Goal: Transaction & Acquisition: Book appointment/travel/reservation

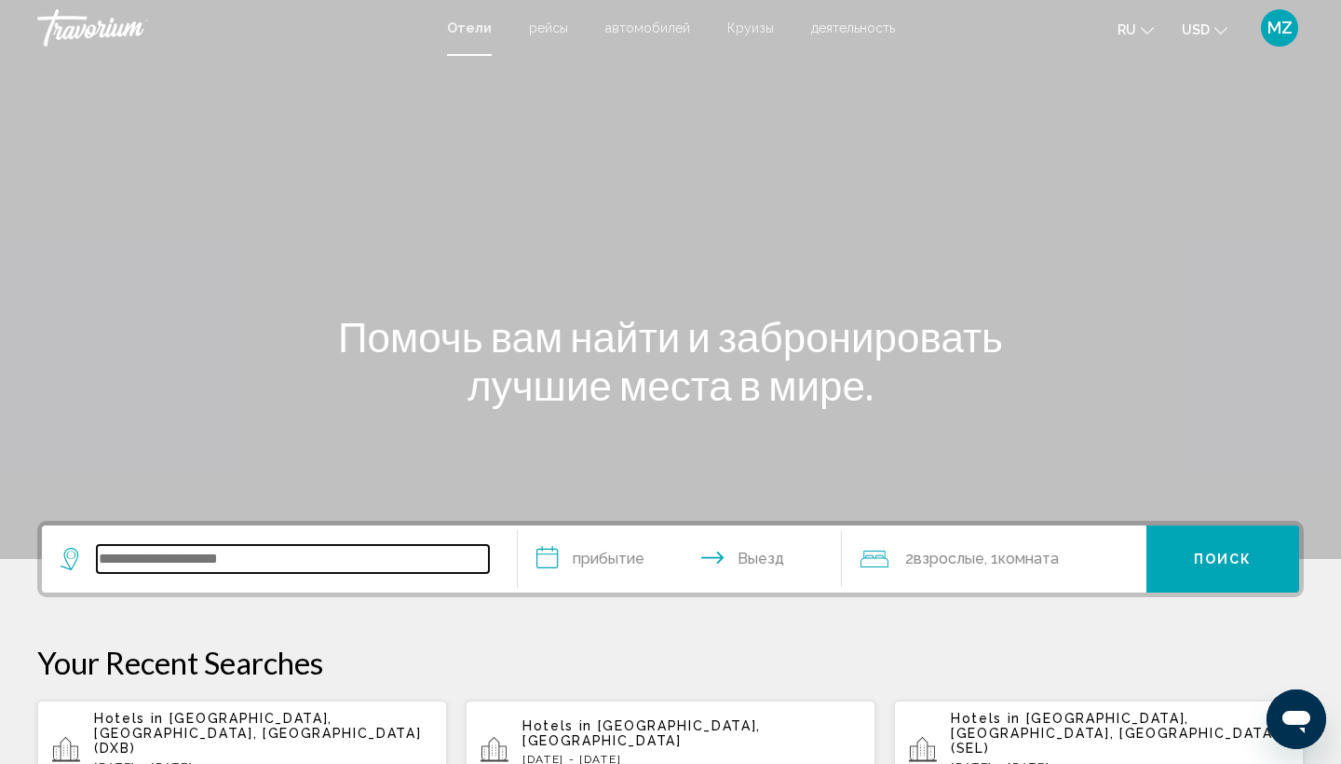
click at [225, 561] on input "Search widget" at bounding box center [293, 559] width 392 height 28
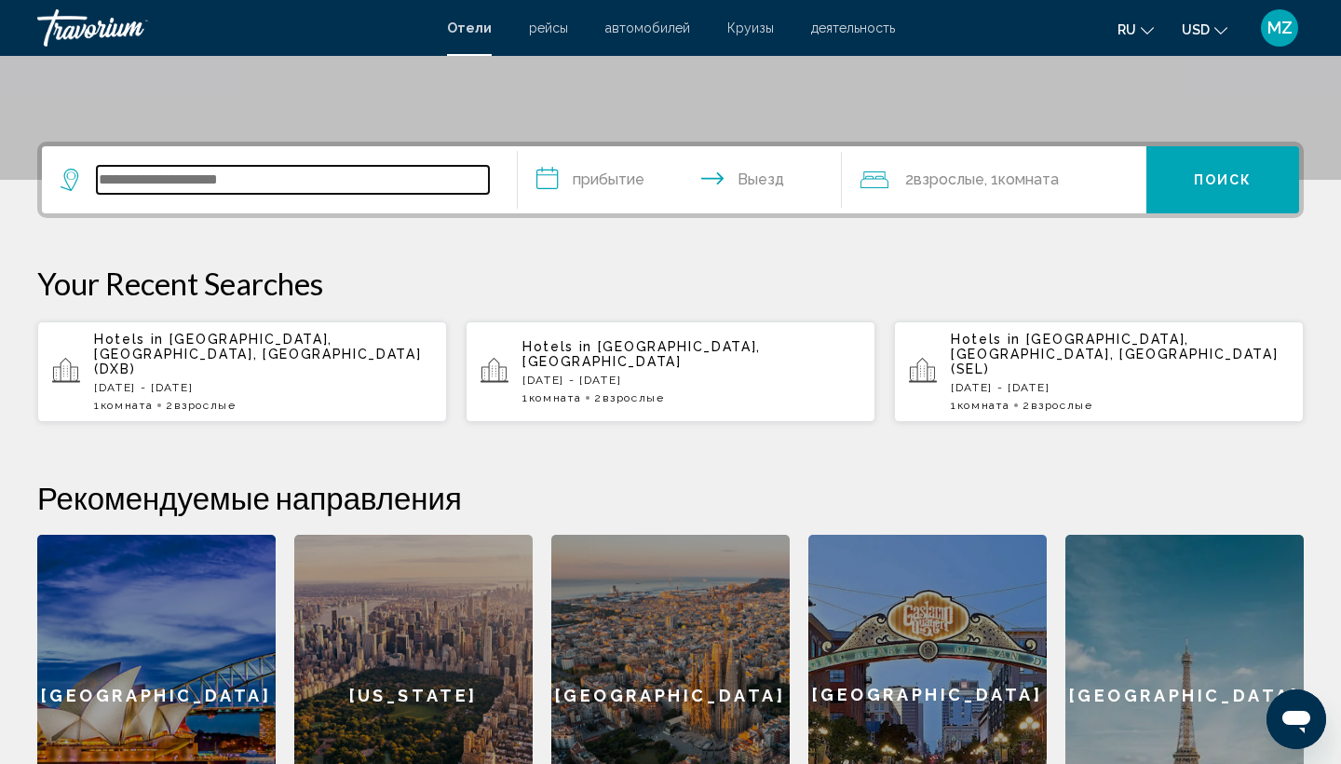
scroll to position [460, 0]
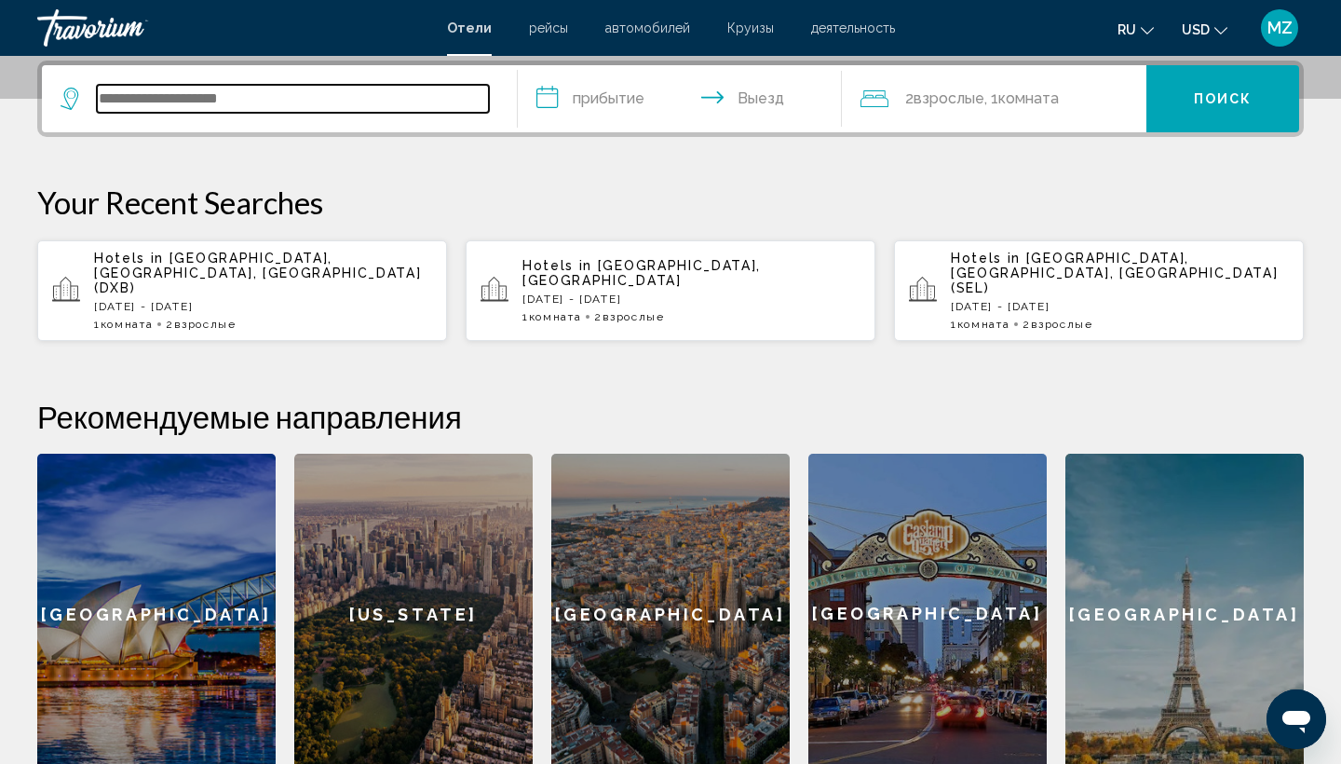
click at [266, 102] on input "Search widget" at bounding box center [293, 99] width 392 height 28
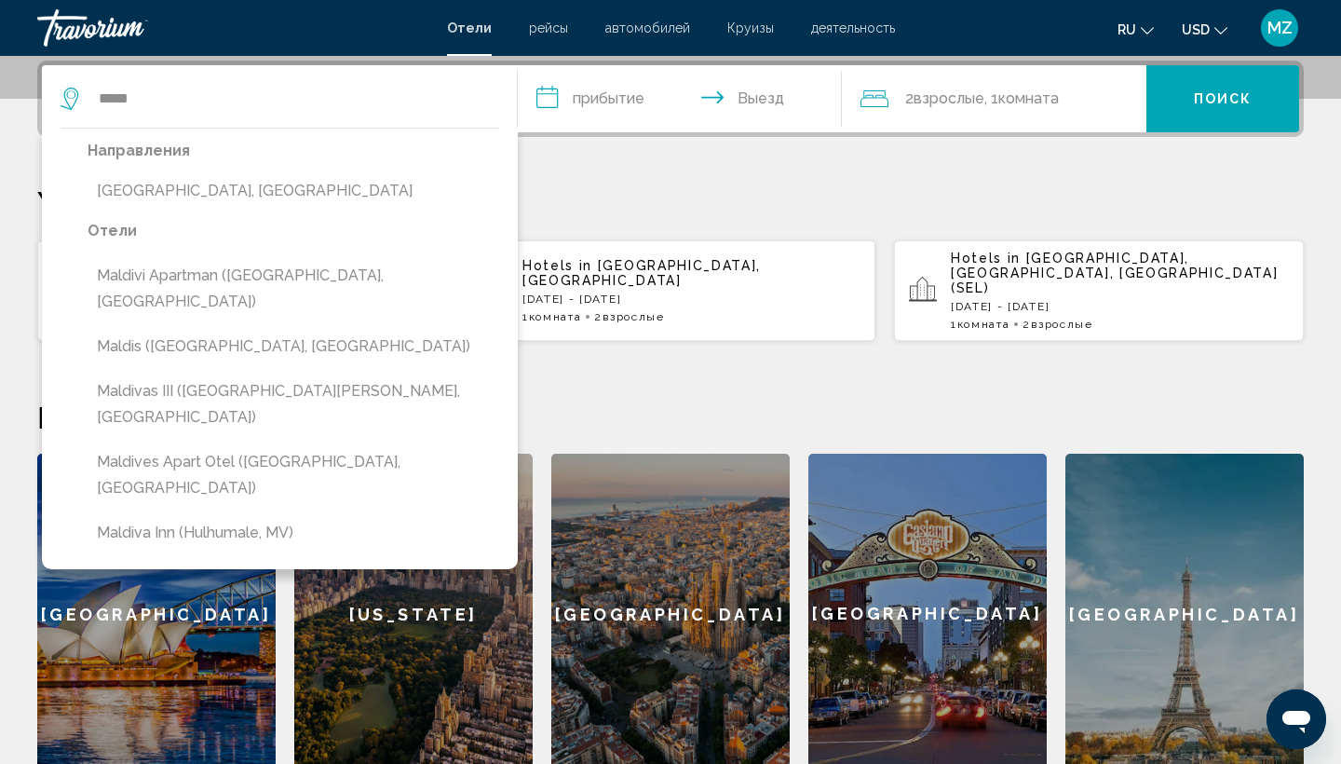
click at [127, 184] on button "Maldives, Maldives" at bounding box center [294, 190] width 412 height 35
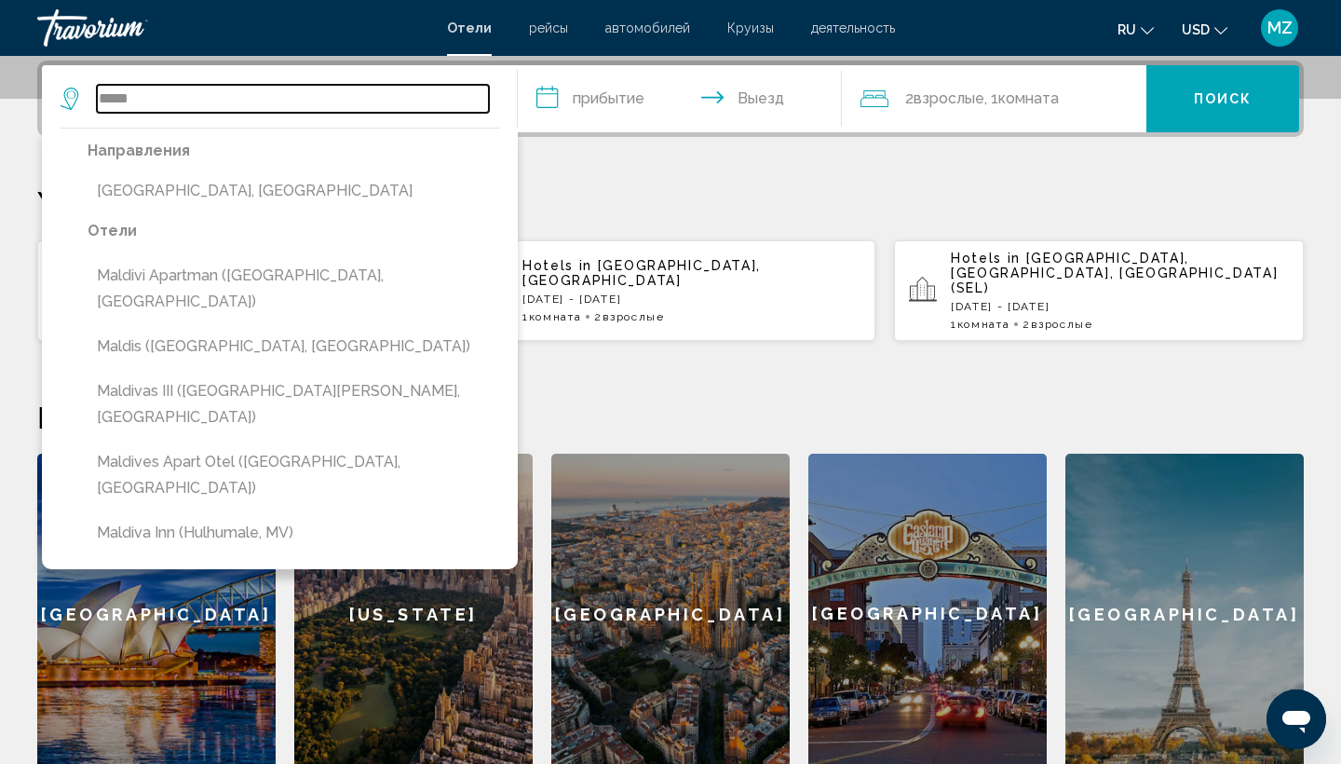
type input "**********"
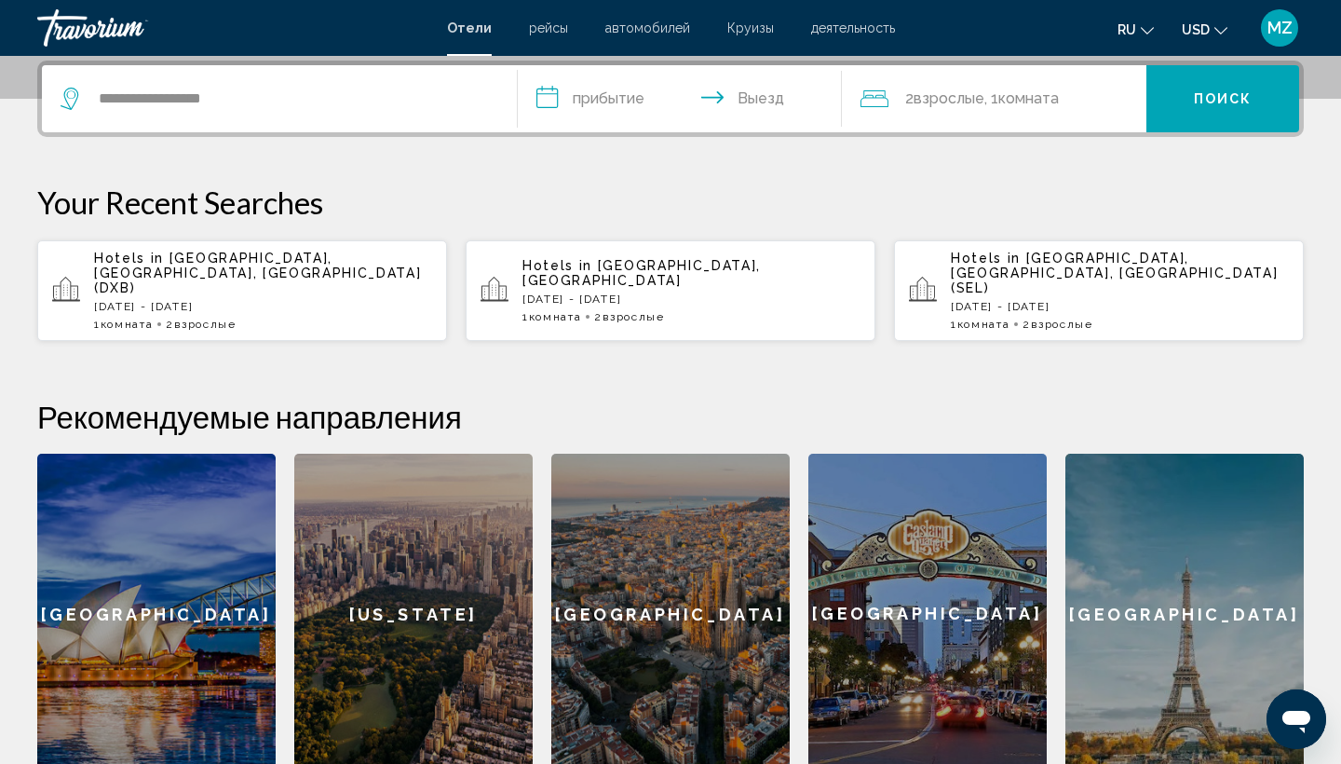
click at [616, 94] on input "**********" at bounding box center [684, 101] width 332 height 73
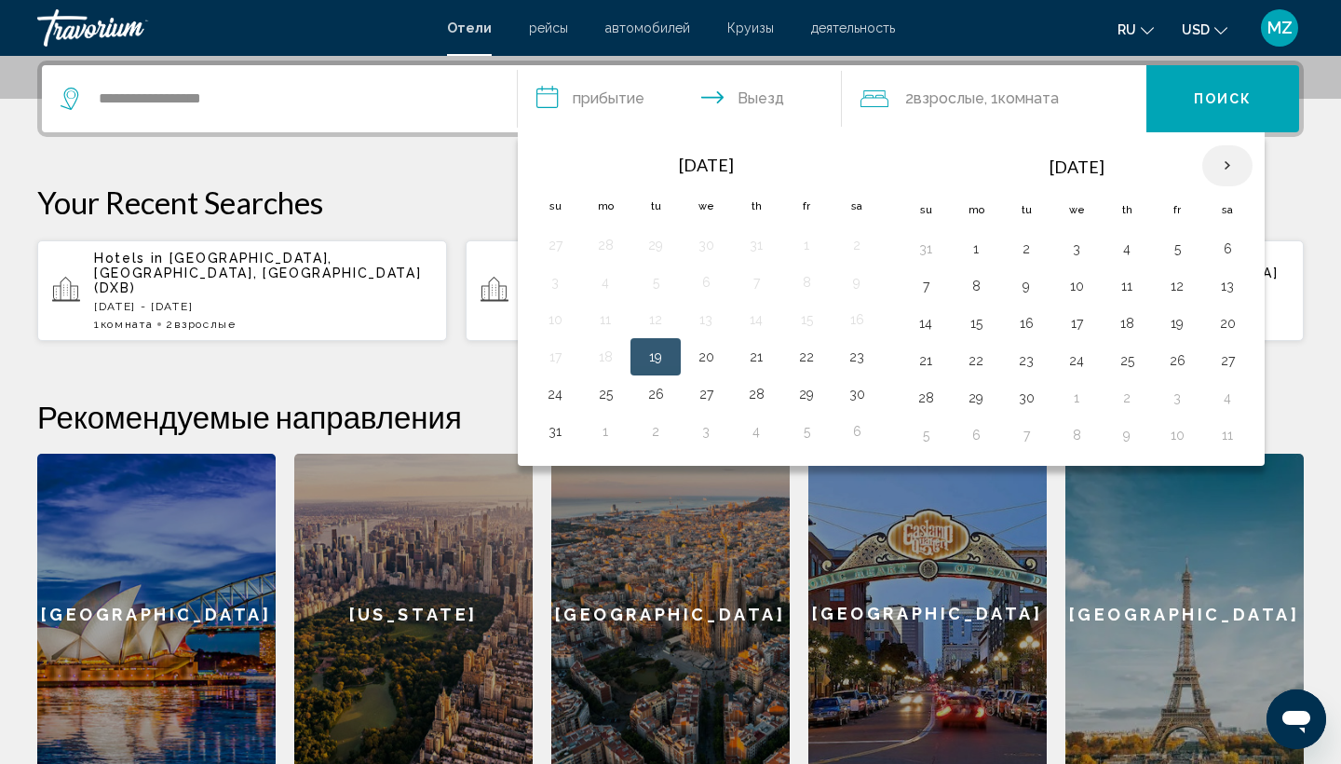
click at [1235, 168] on th "Next month" at bounding box center [1227, 165] width 50 height 41
click at [551, 327] on button "12" at bounding box center [555, 323] width 30 height 26
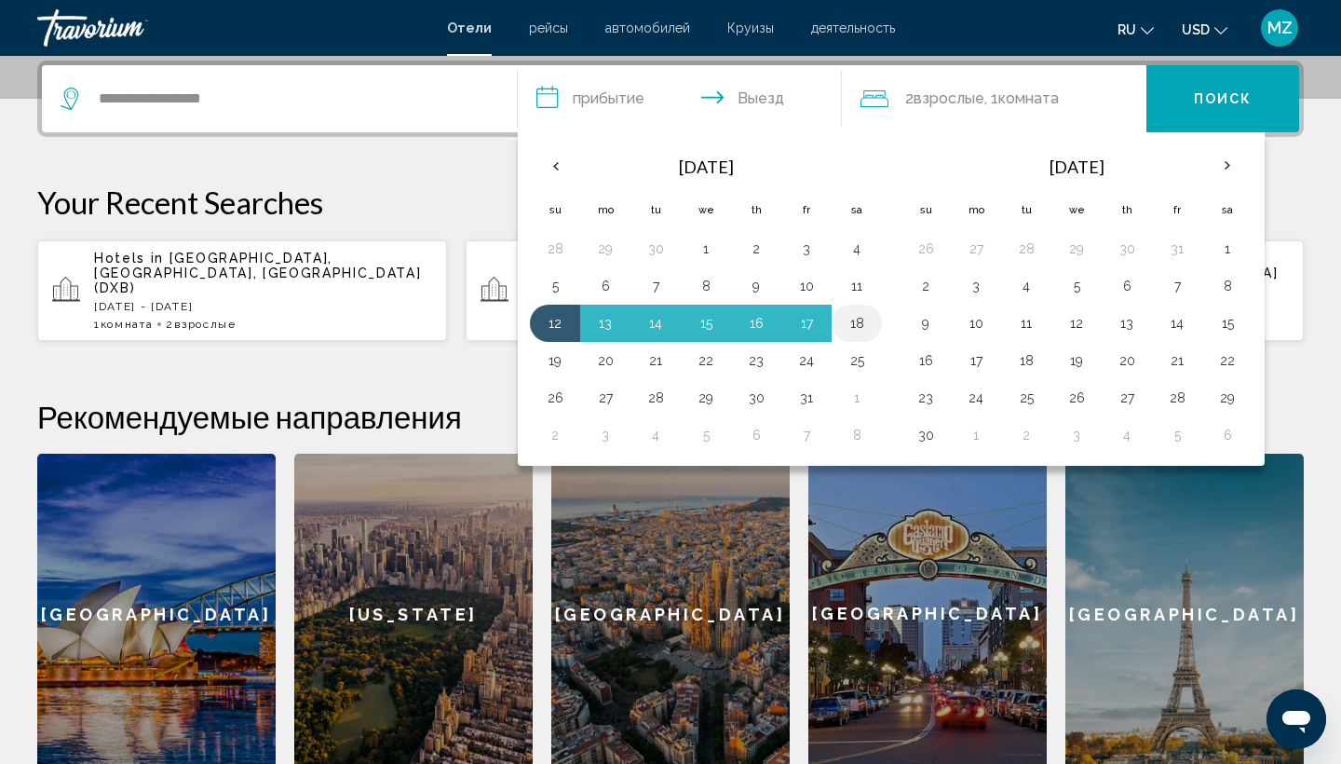
click at [865, 326] on button "18" at bounding box center [857, 323] width 30 height 26
type input "**********"
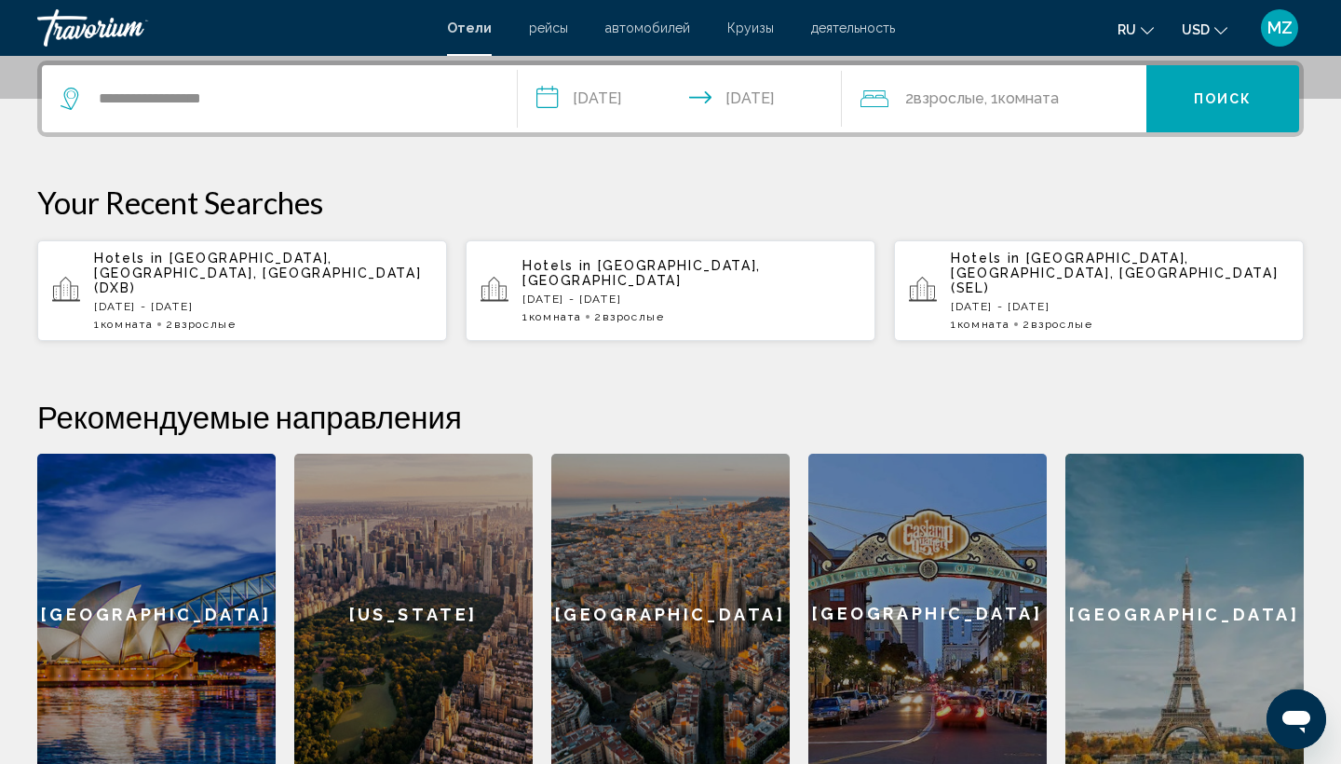
click at [1210, 114] on button "Поиск" at bounding box center [1222, 98] width 153 height 67
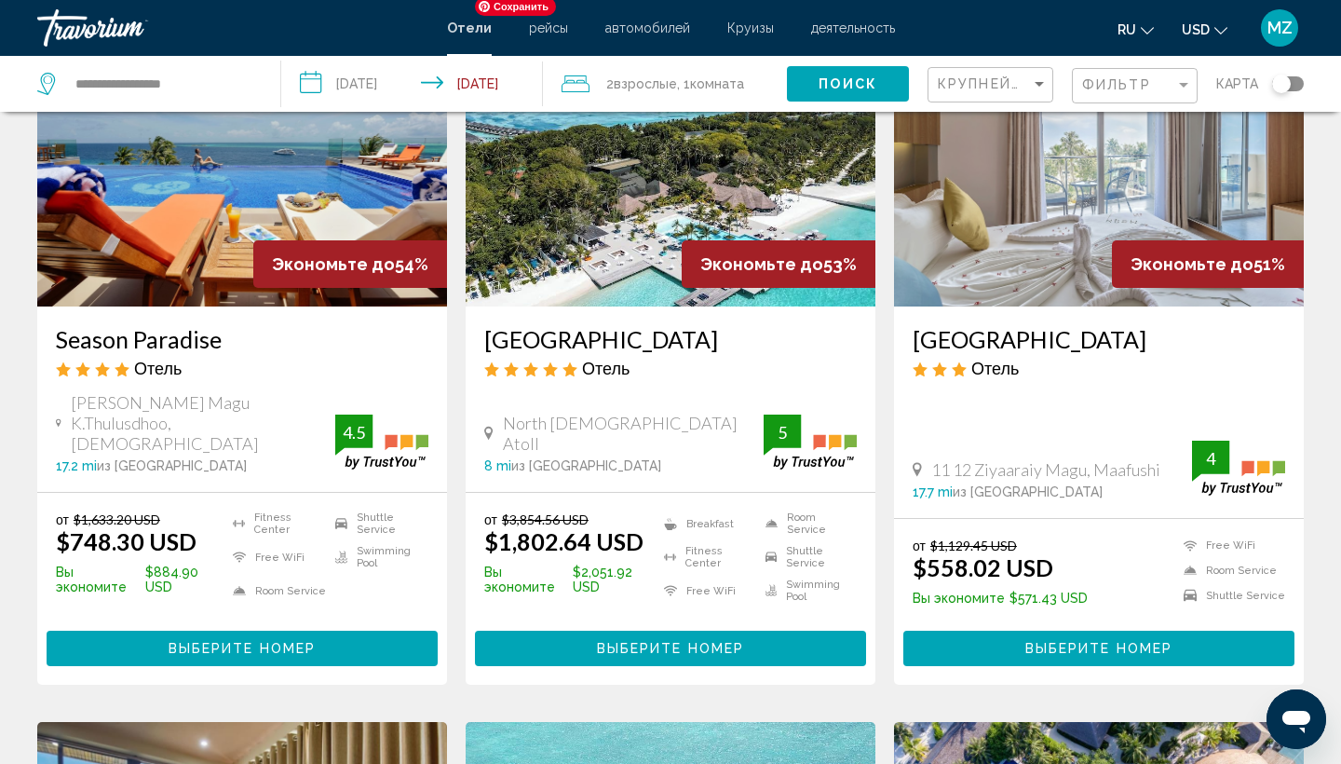
scroll to position [865, 0]
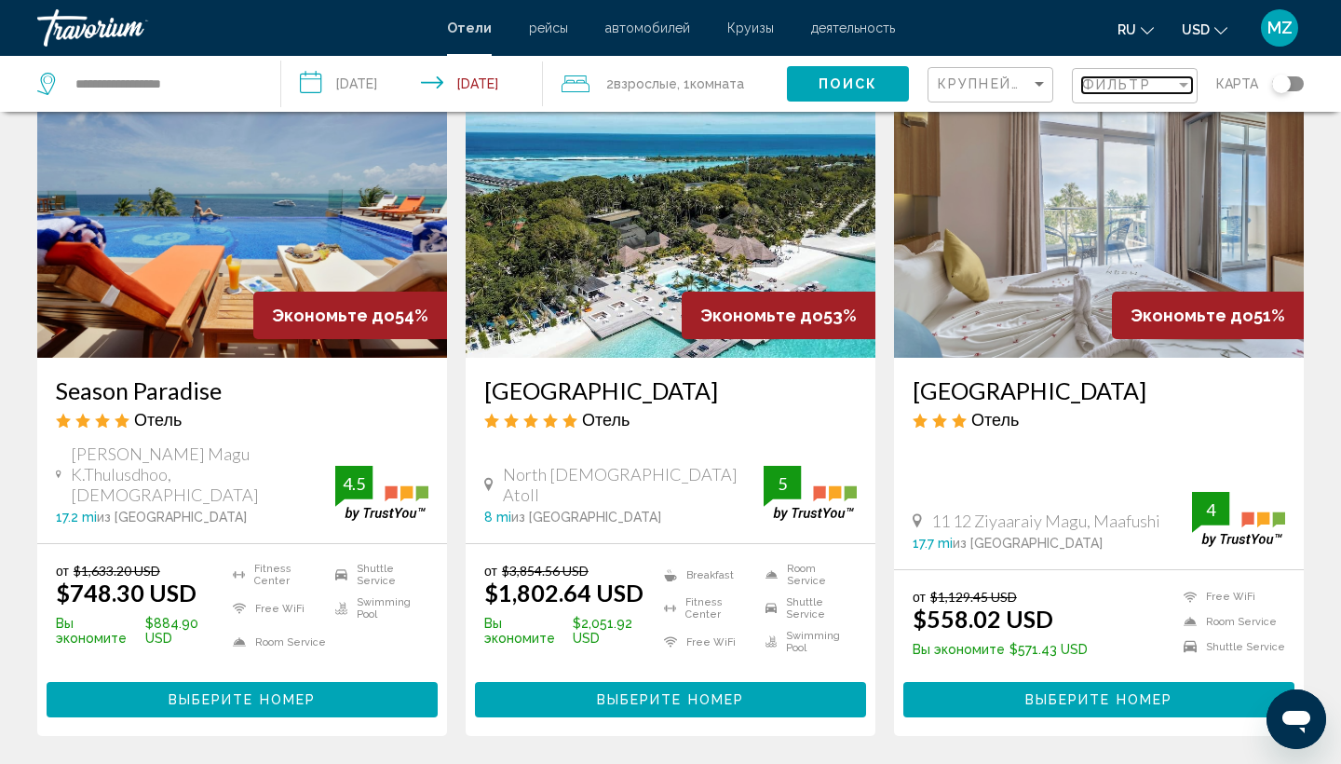
click at [1189, 85] on div "Filter" at bounding box center [1183, 84] width 17 height 15
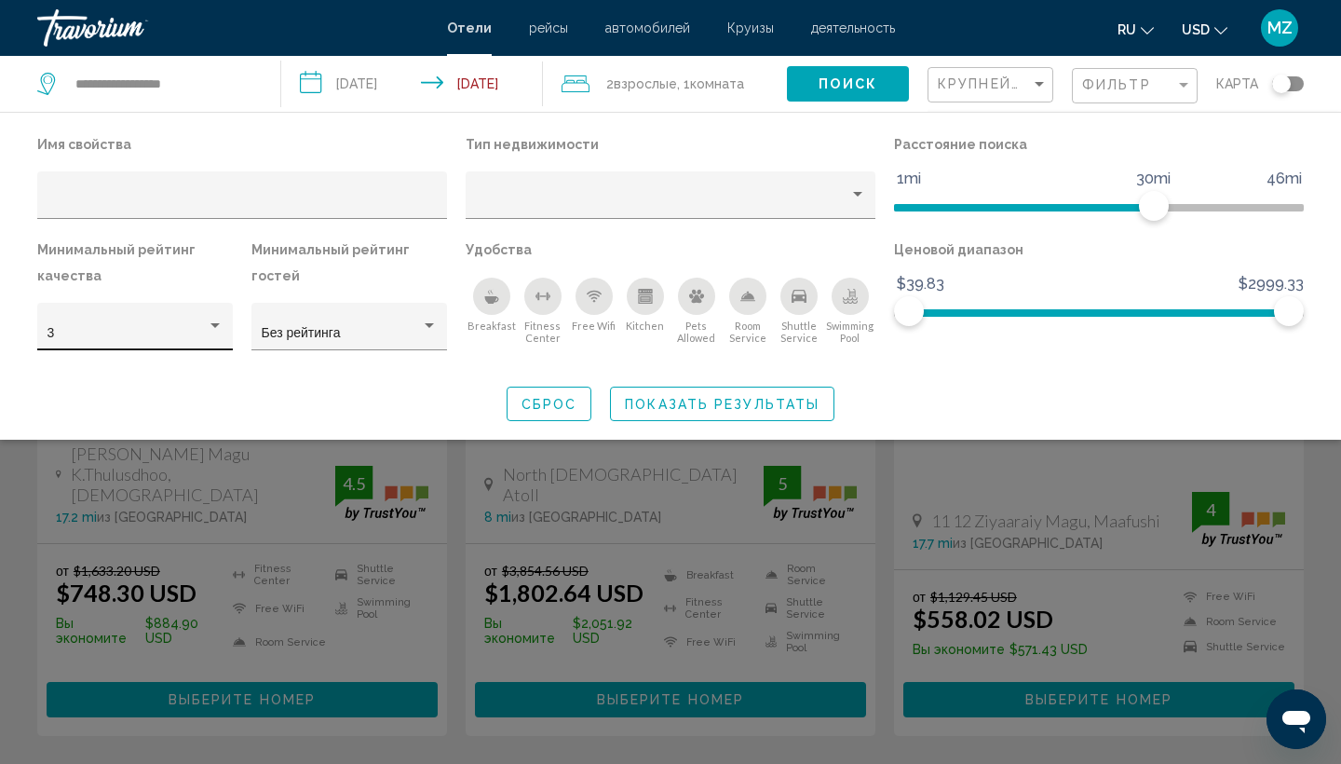
click at [211, 343] on div "3" at bounding box center [135, 332] width 176 height 38
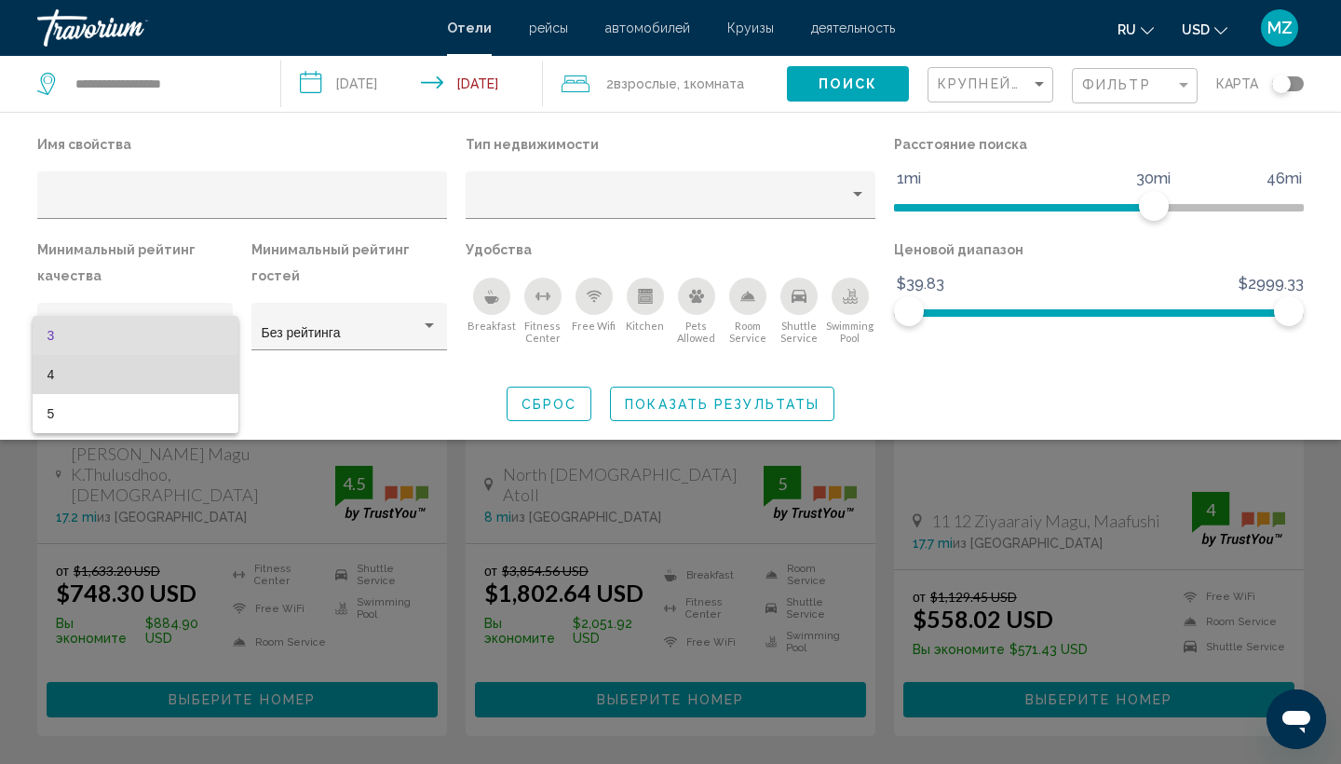
click at [110, 376] on span "4" at bounding box center [135, 374] width 176 height 39
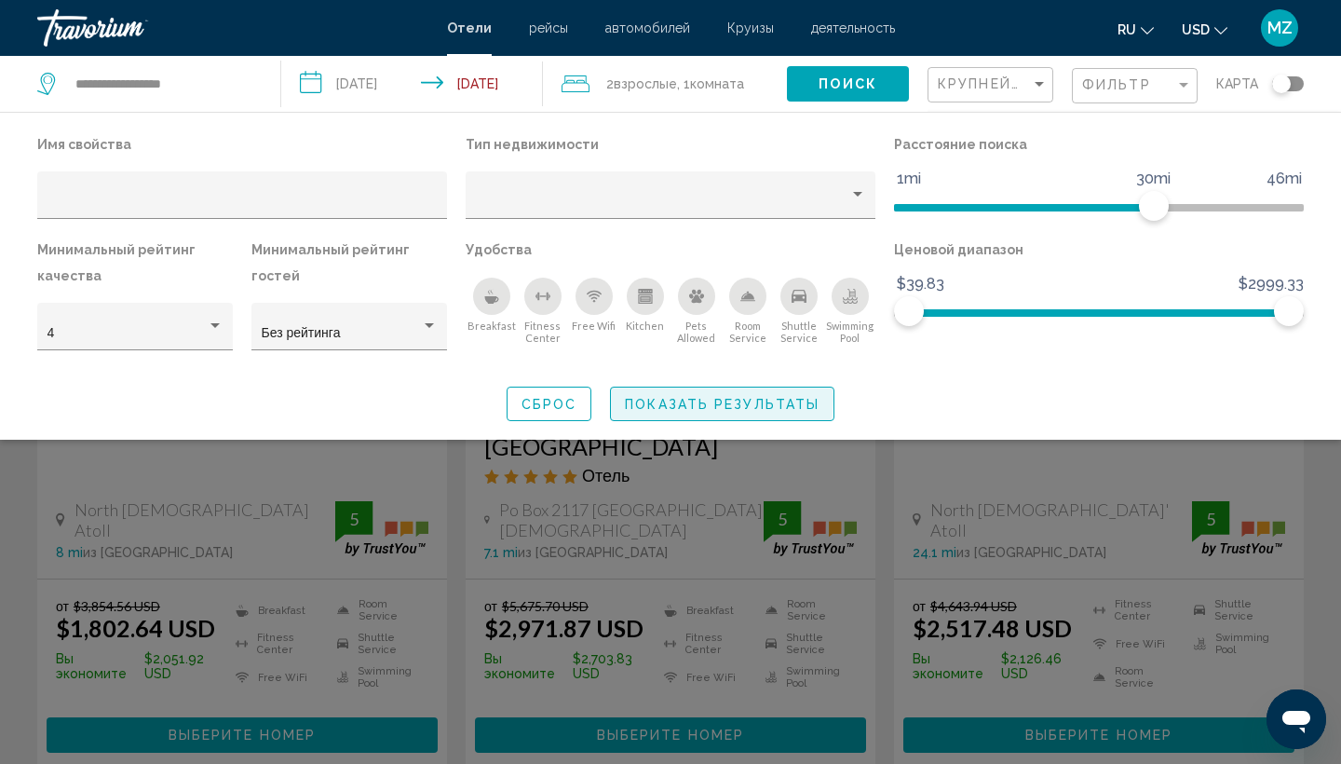
click at [675, 400] on span "Показать результаты" at bounding box center [722, 404] width 195 height 15
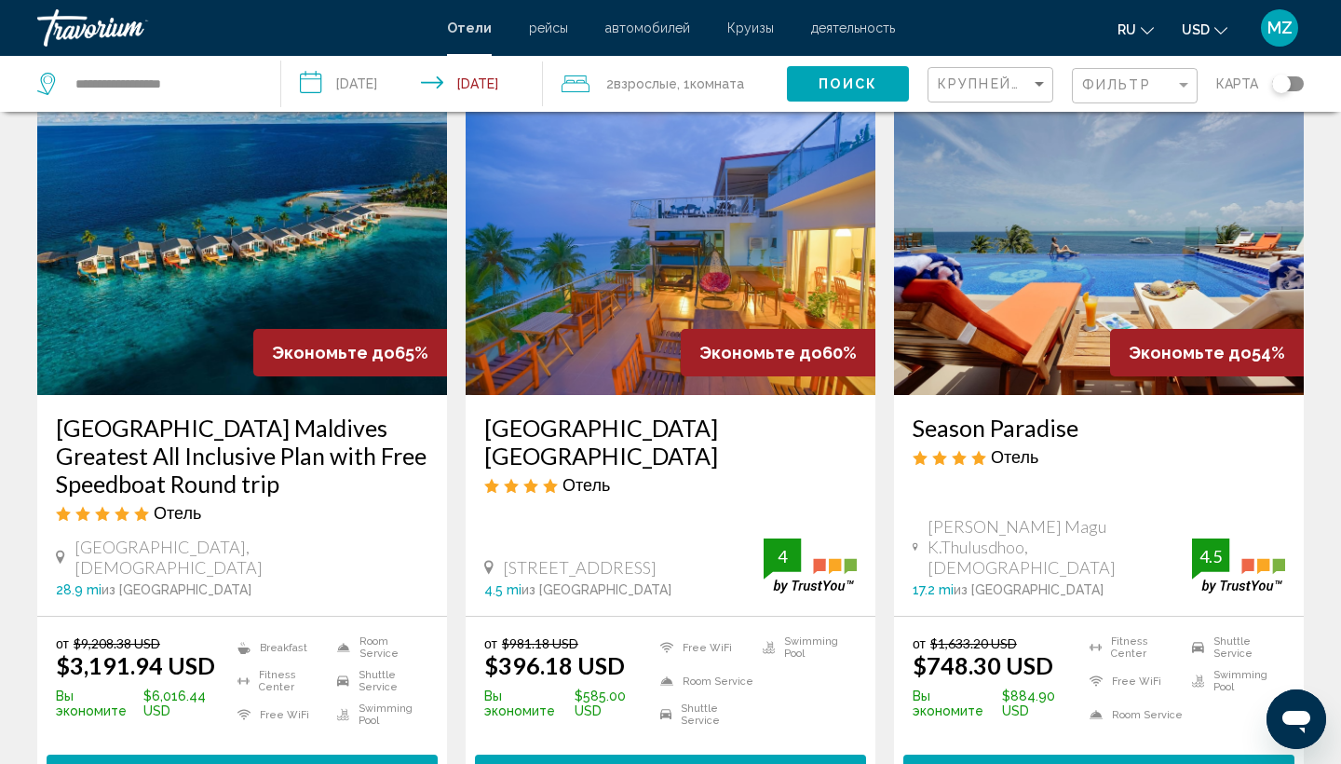
scroll to position [81, 0]
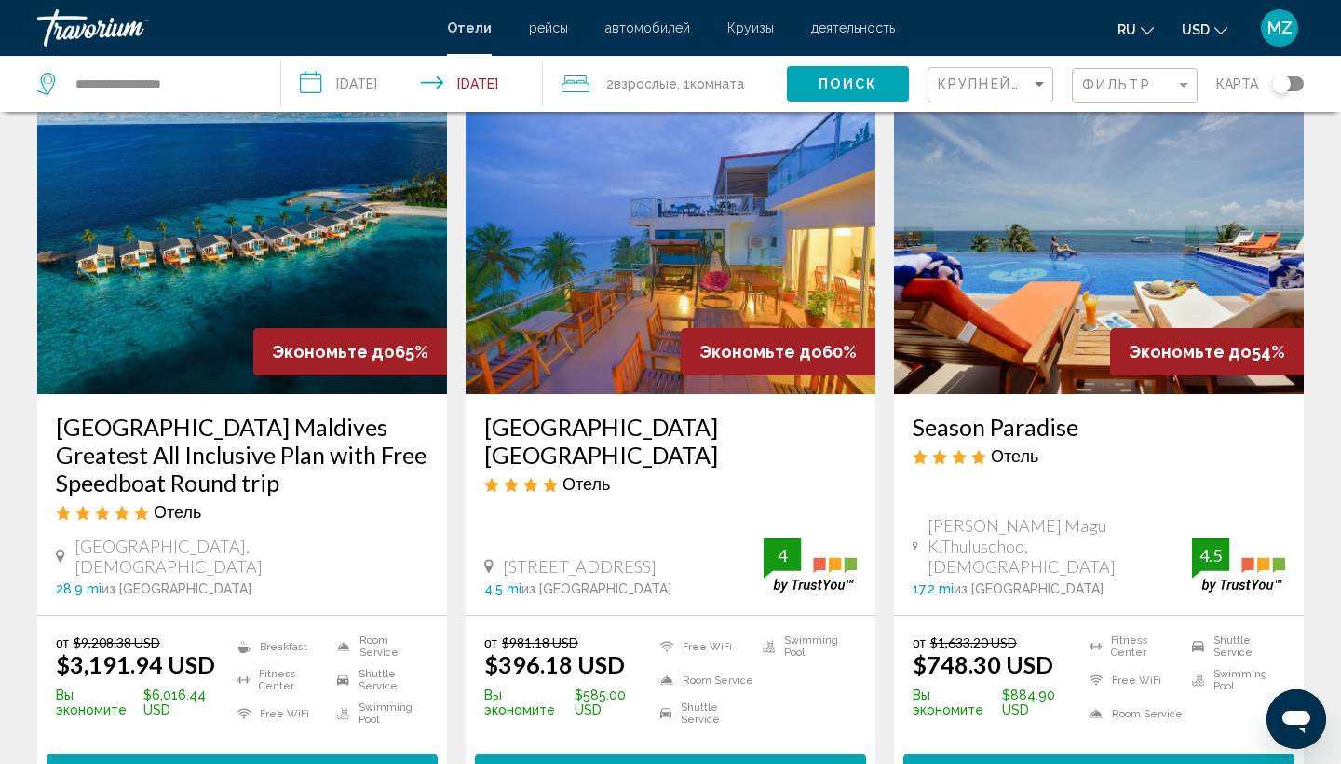
click at [1039, 75] on div "Крупнейшие сбережения" at bounding box center [993, 85] width 110 height 34
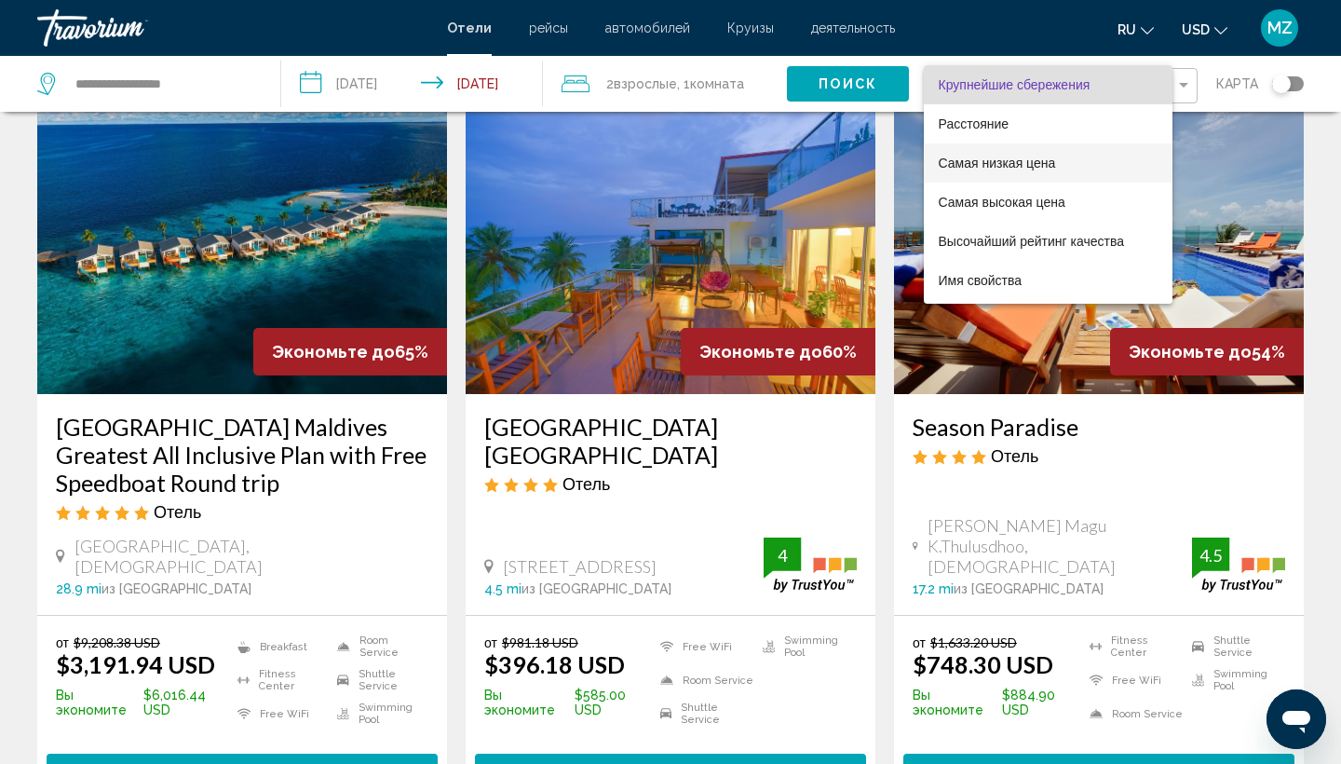
click at [1030, 165] on span "Самая низкая цена" at bounding box center [997, 163] width 117 height 15
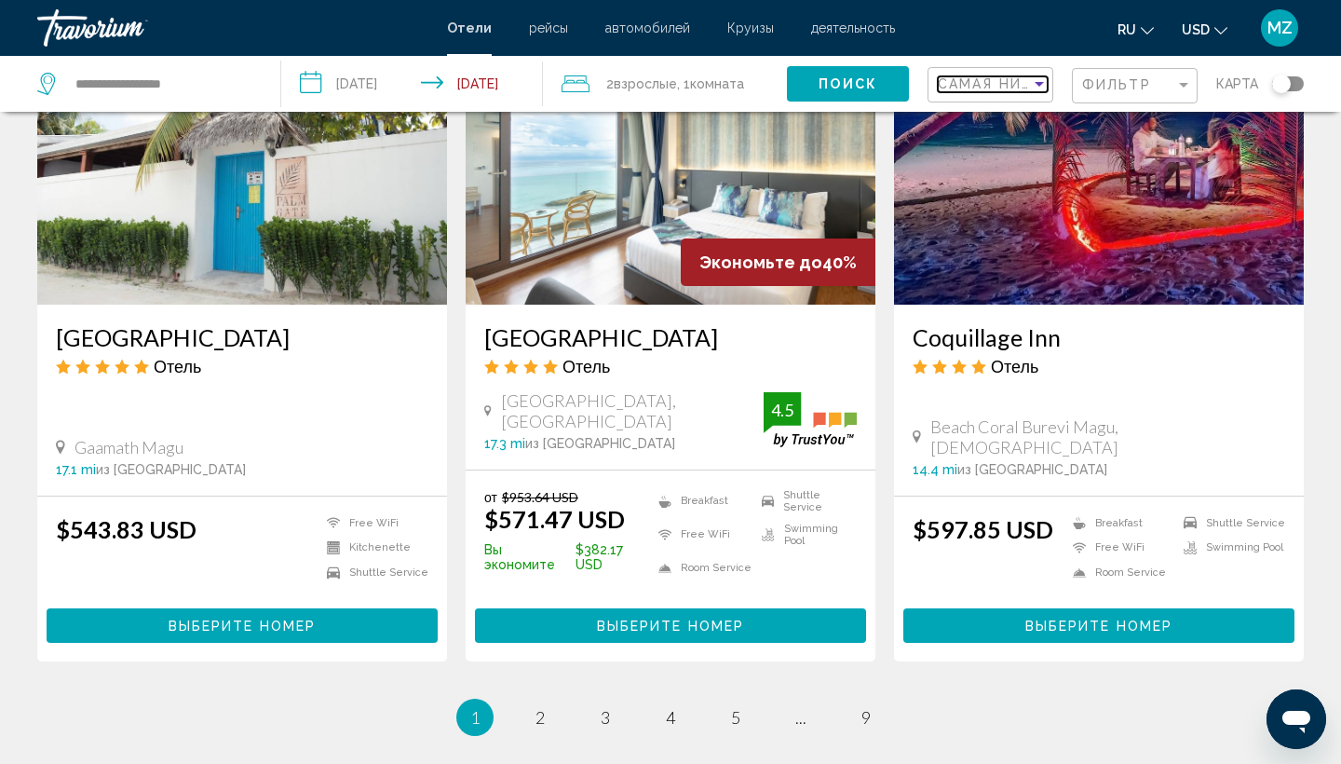
scroll to position [2271, 0]
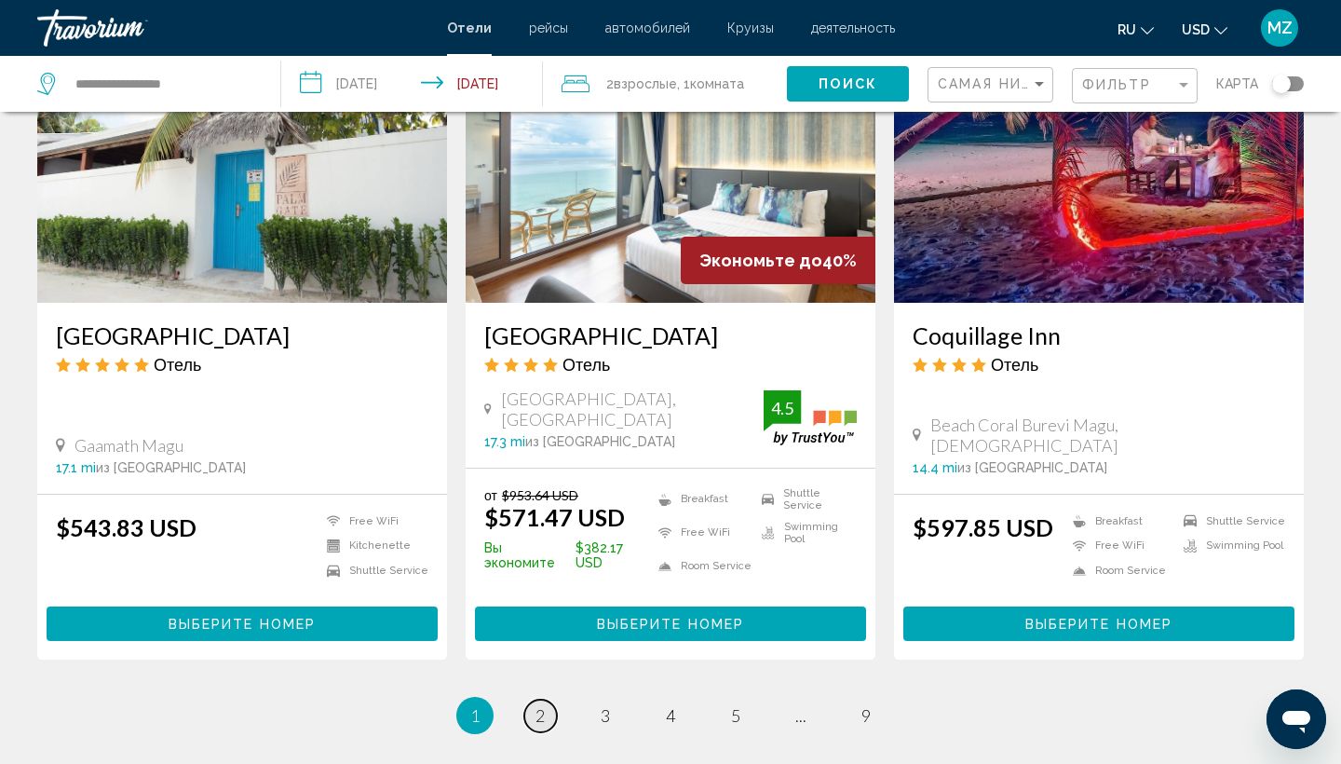
click at [549, 699] on link "page 2" at bounding box center [540, 715] width 33 height 33
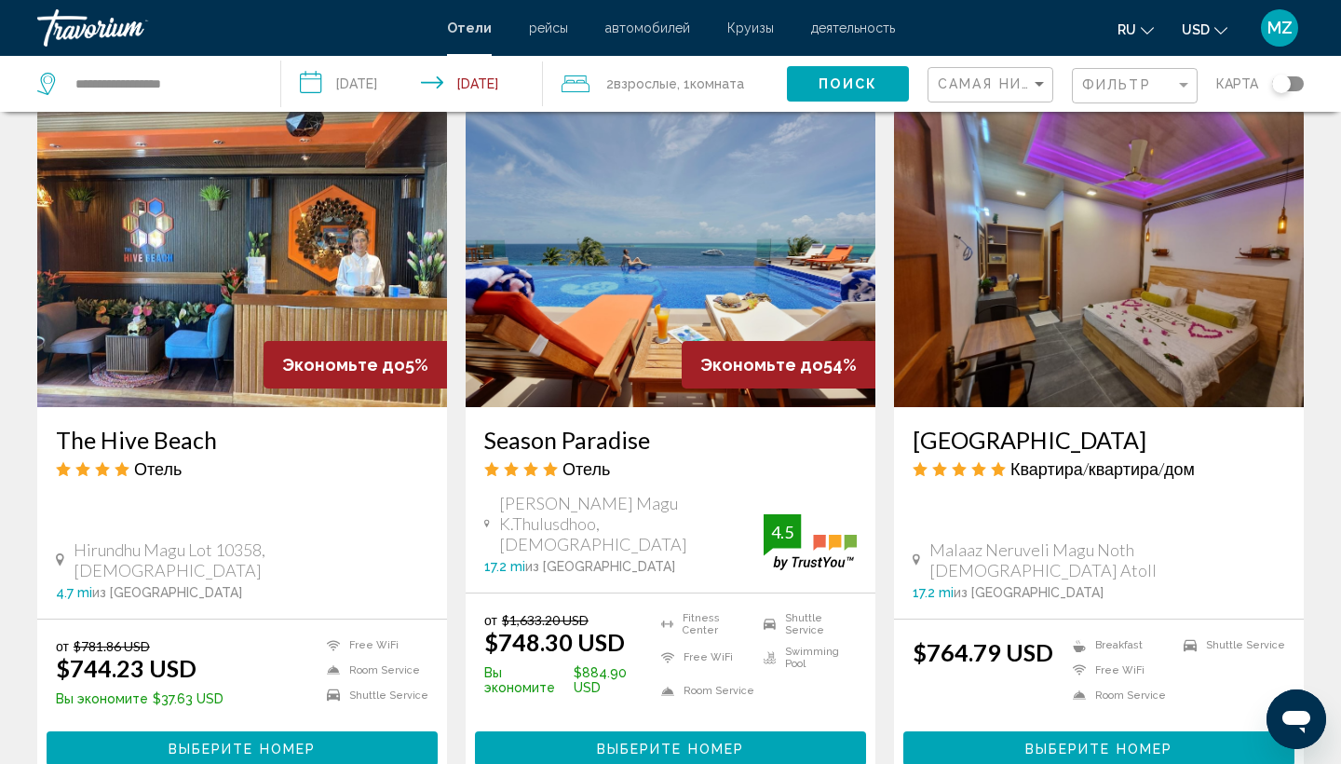
scroll to position [2142, 0]
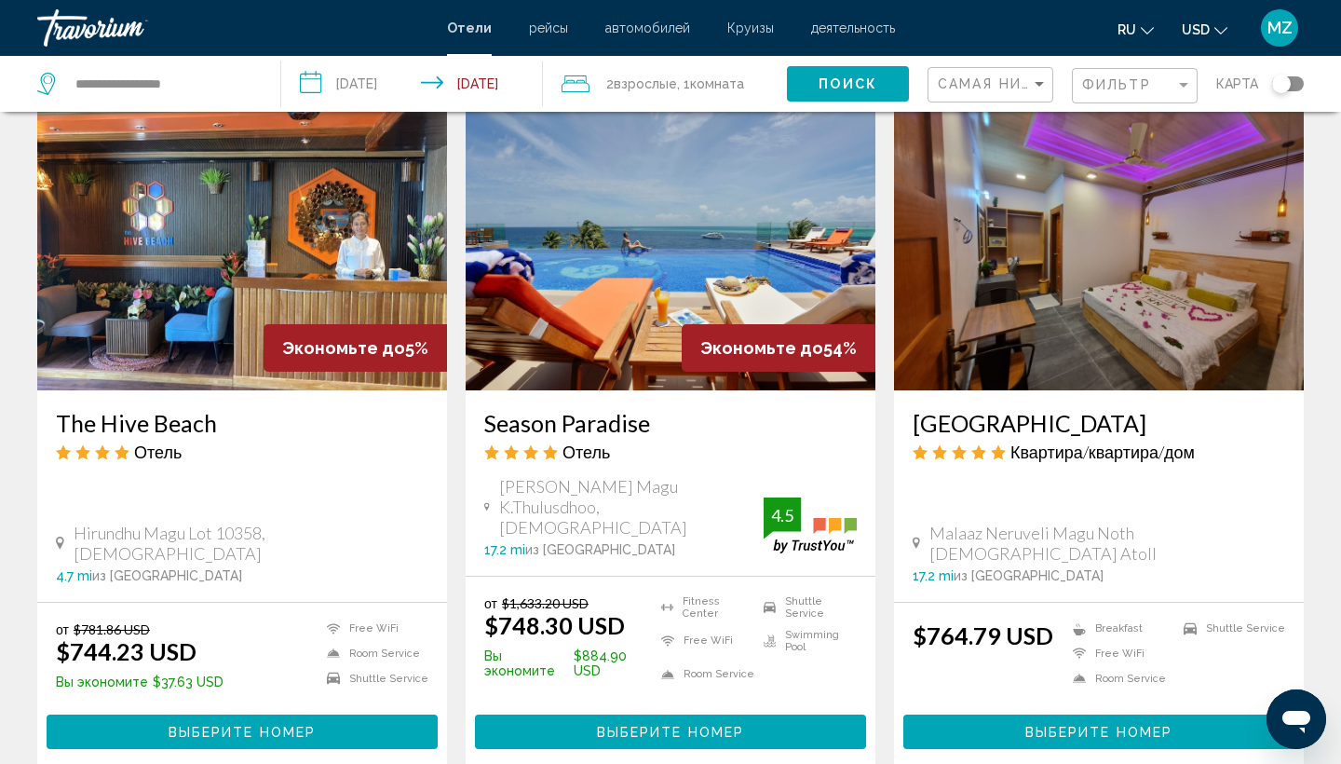
click at [625, 725] on span "Выберите номер" at bounding box center [670, 732] width 147 height 15
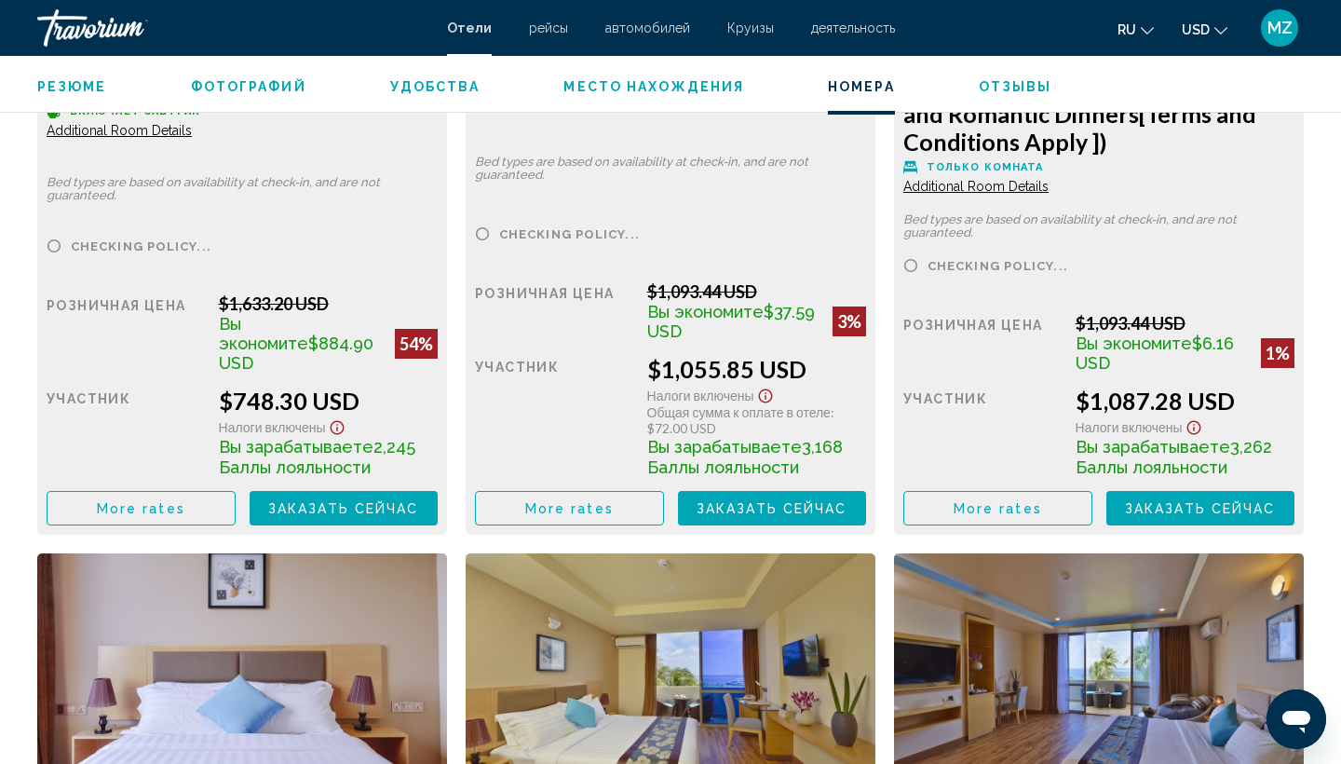
scroll to position [2765, 0]
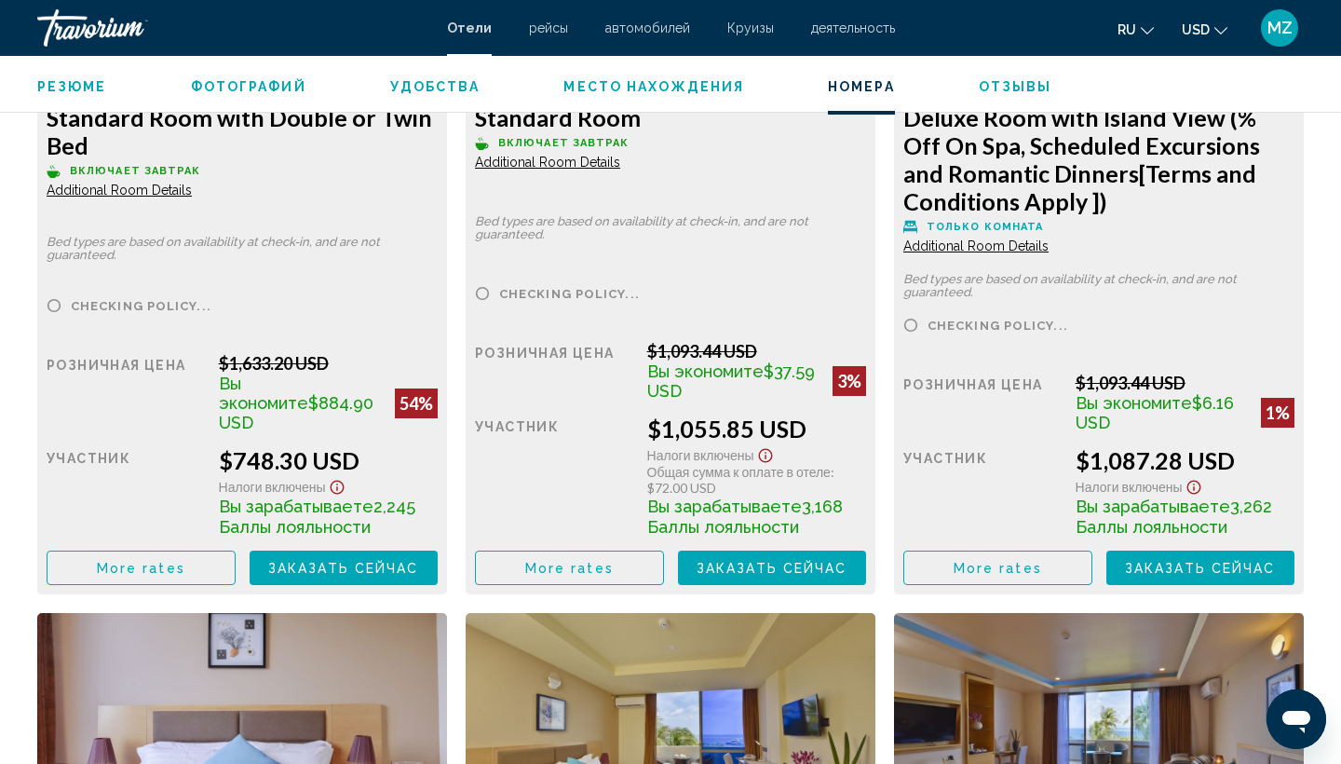
click at [201, 571] on button "More rates" at bounding box center [141, 567] width 189 height 34
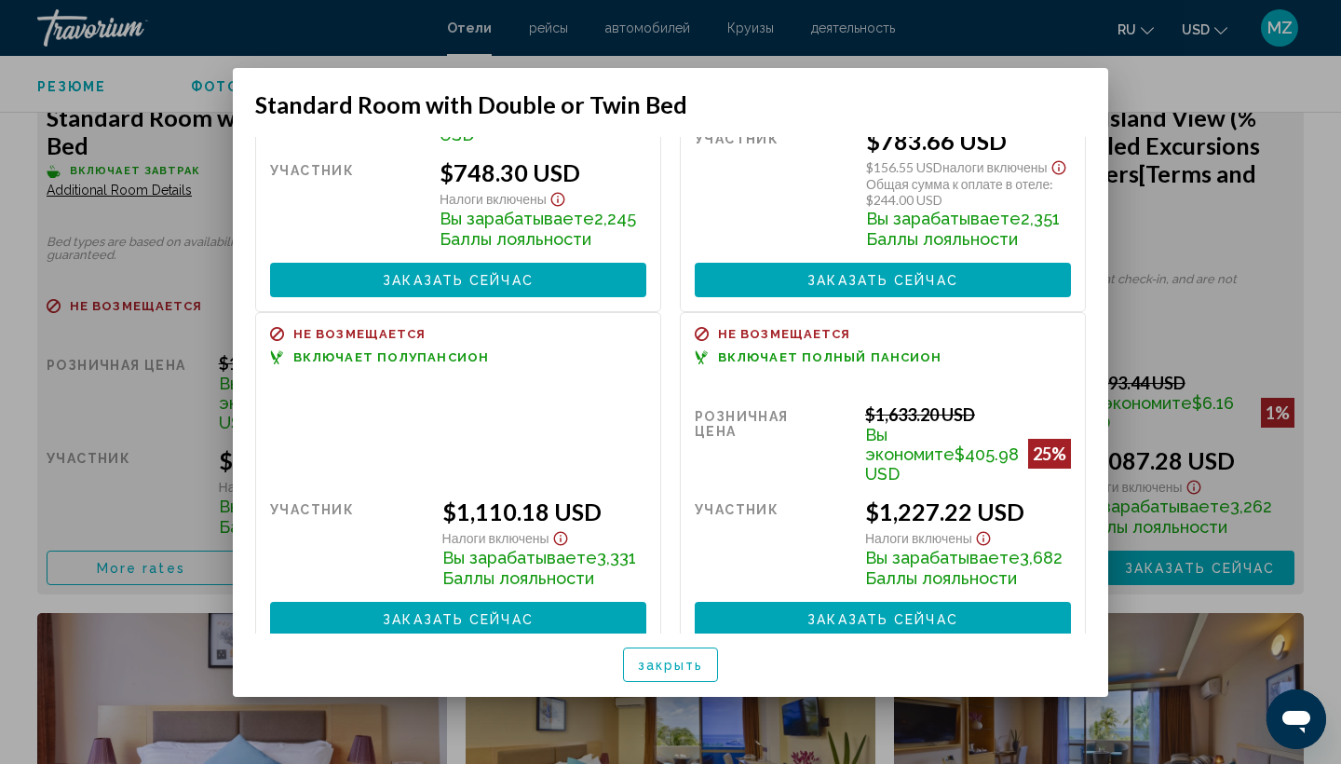
scroll to position [0, 0]
click at [670, 666] on span "закрыть" at bounding box center [671, 664] width 66 height 15
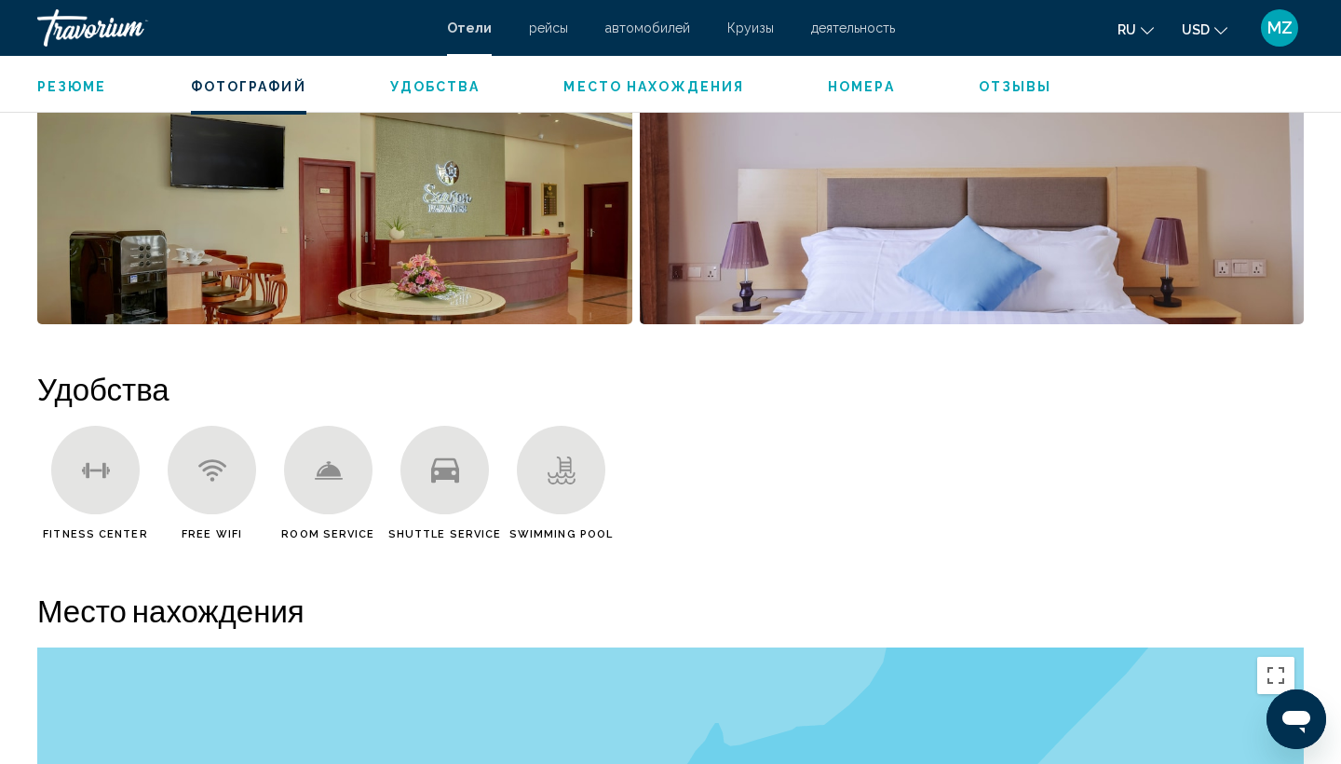
scroll to position [1200, 0]
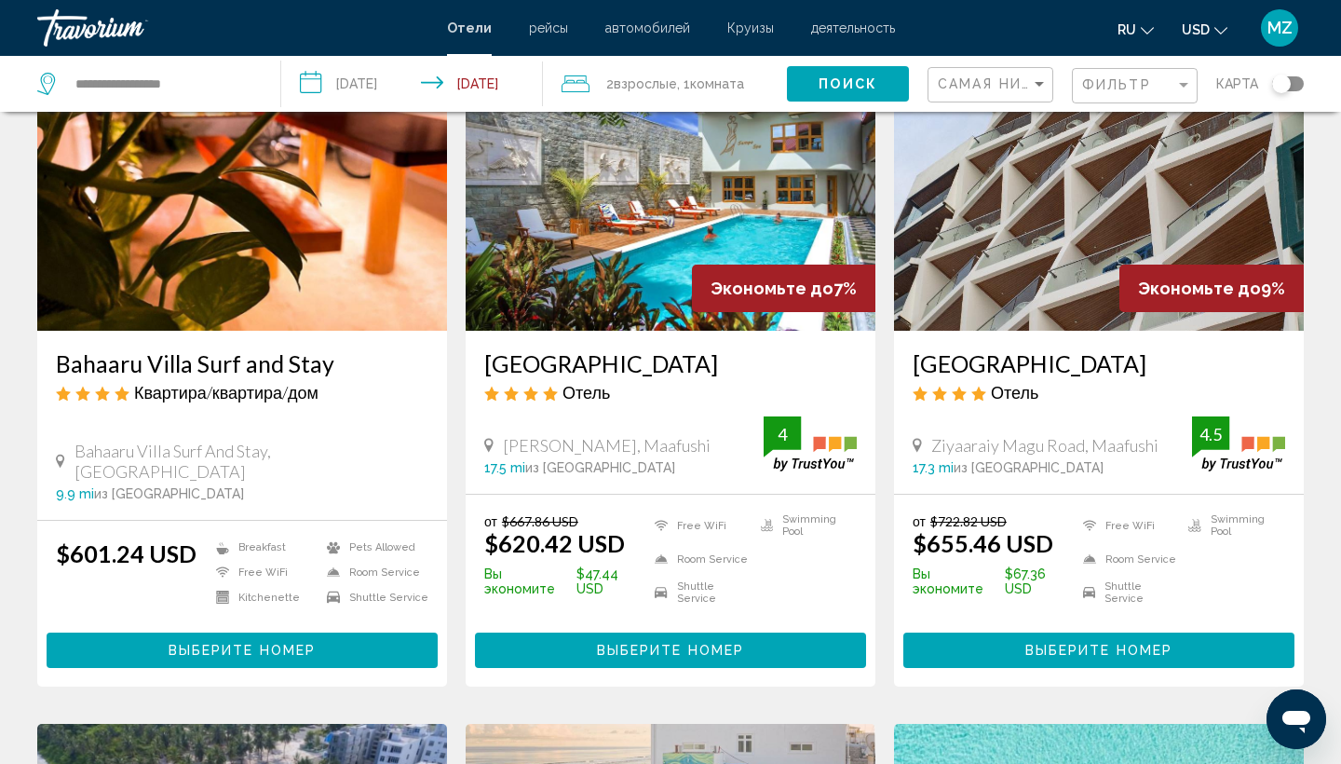
scroll to position [148, 0]
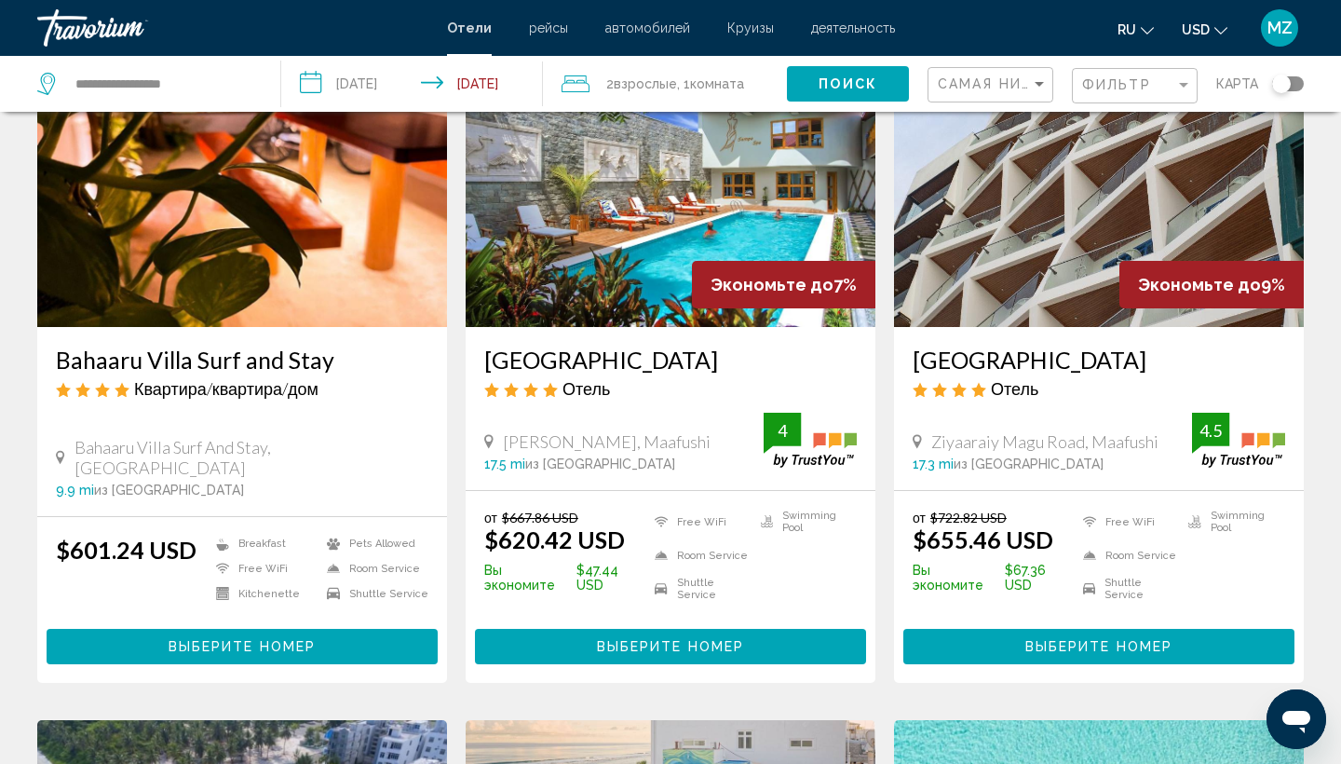
click at [1033, 644] on span "Выберите номер" at bounding box center [1098, 647] width 147 height 15
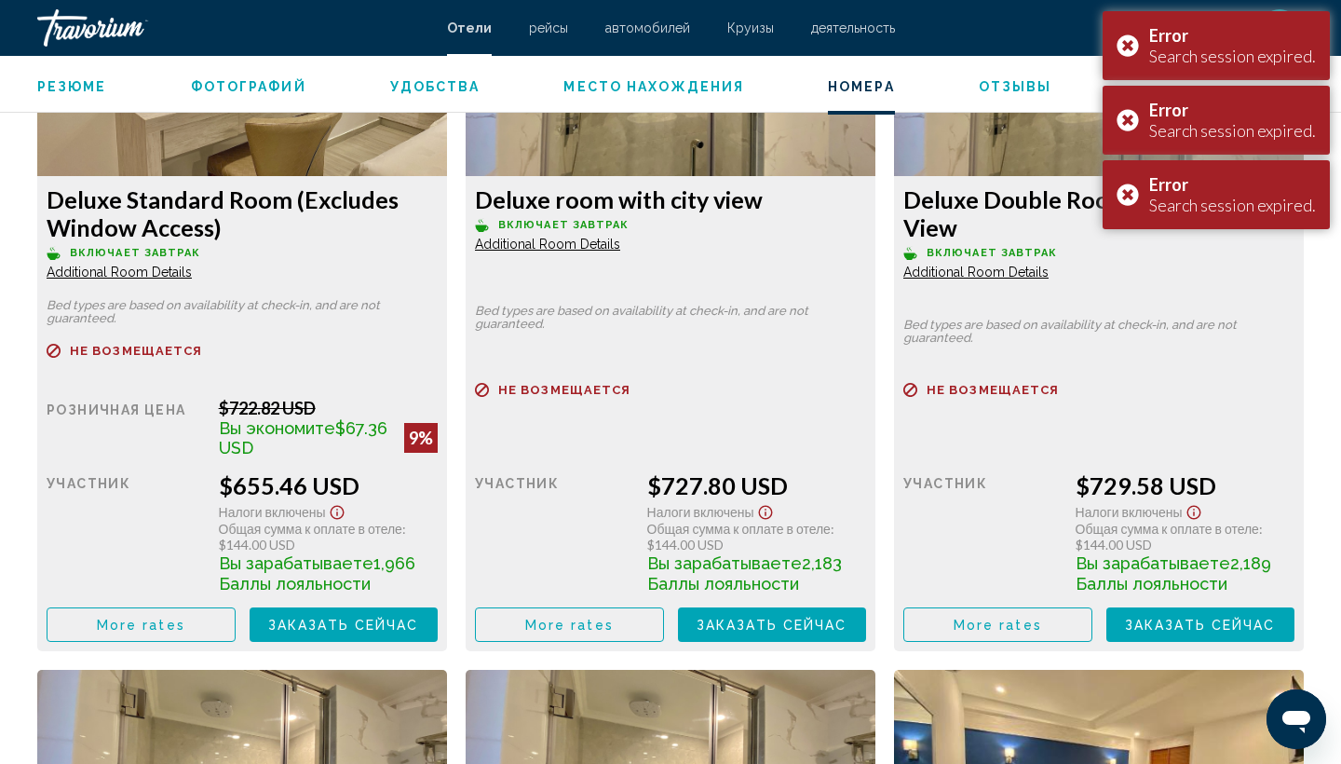
scroll to position [2679, 0]
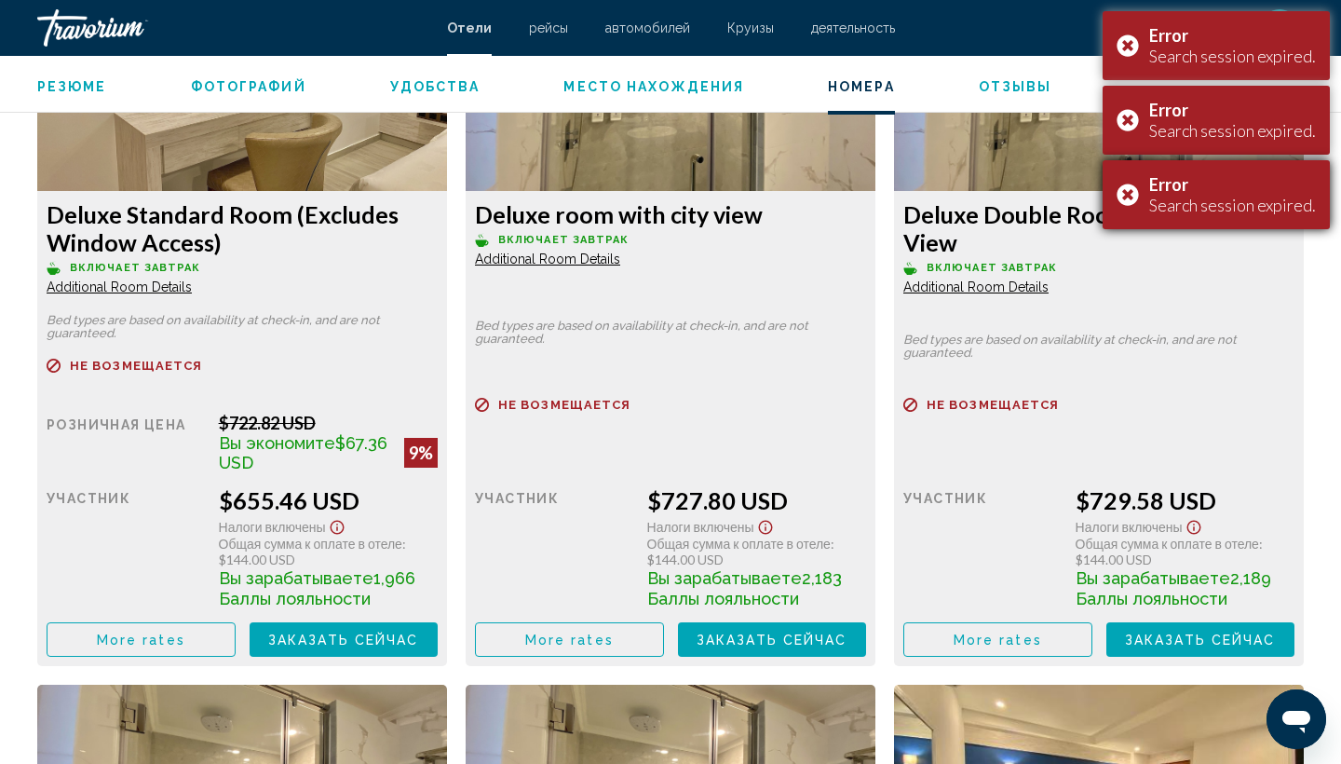
click at [1137, 195] on div "Error Search session expired." at bounding box center [1216, 194] width 227 height 69
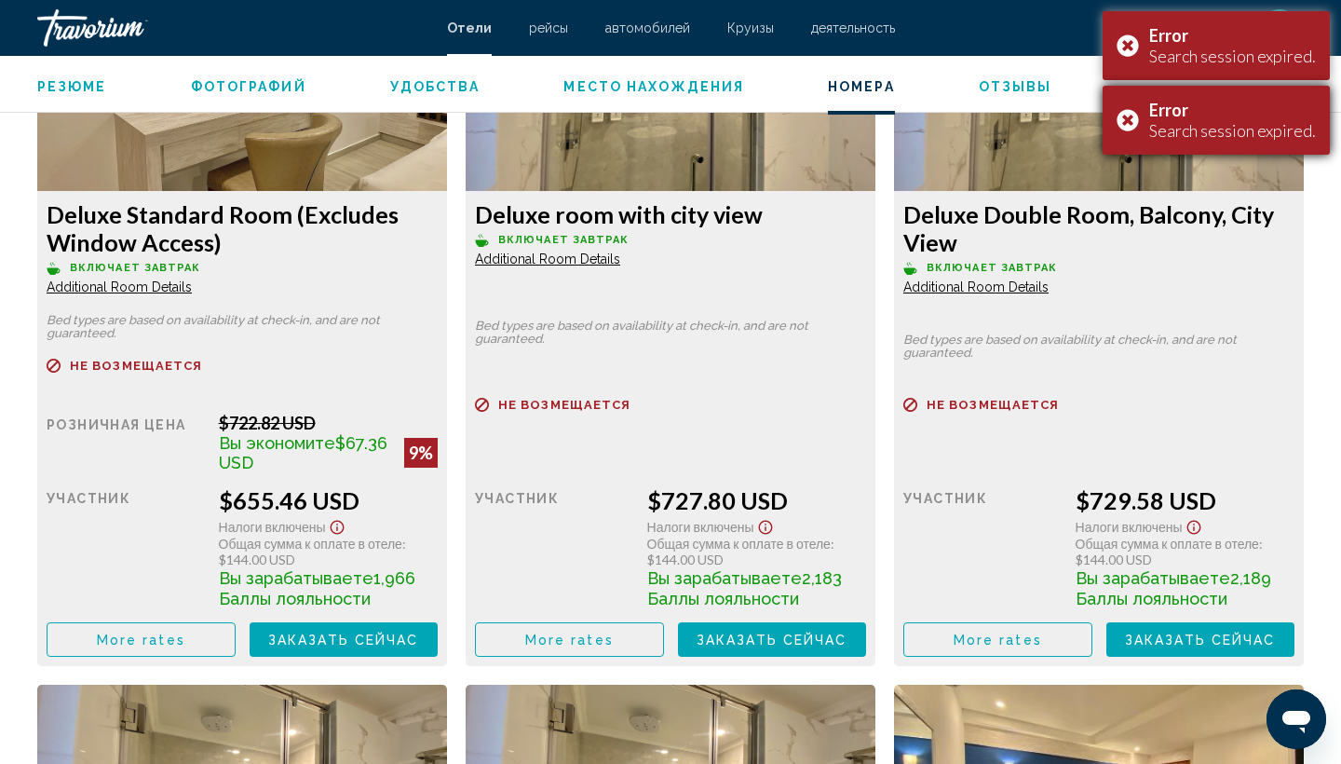
click at [1131, 119] on div "Error Search session expired." at bounding box center [1216, 120] width 227 height 69
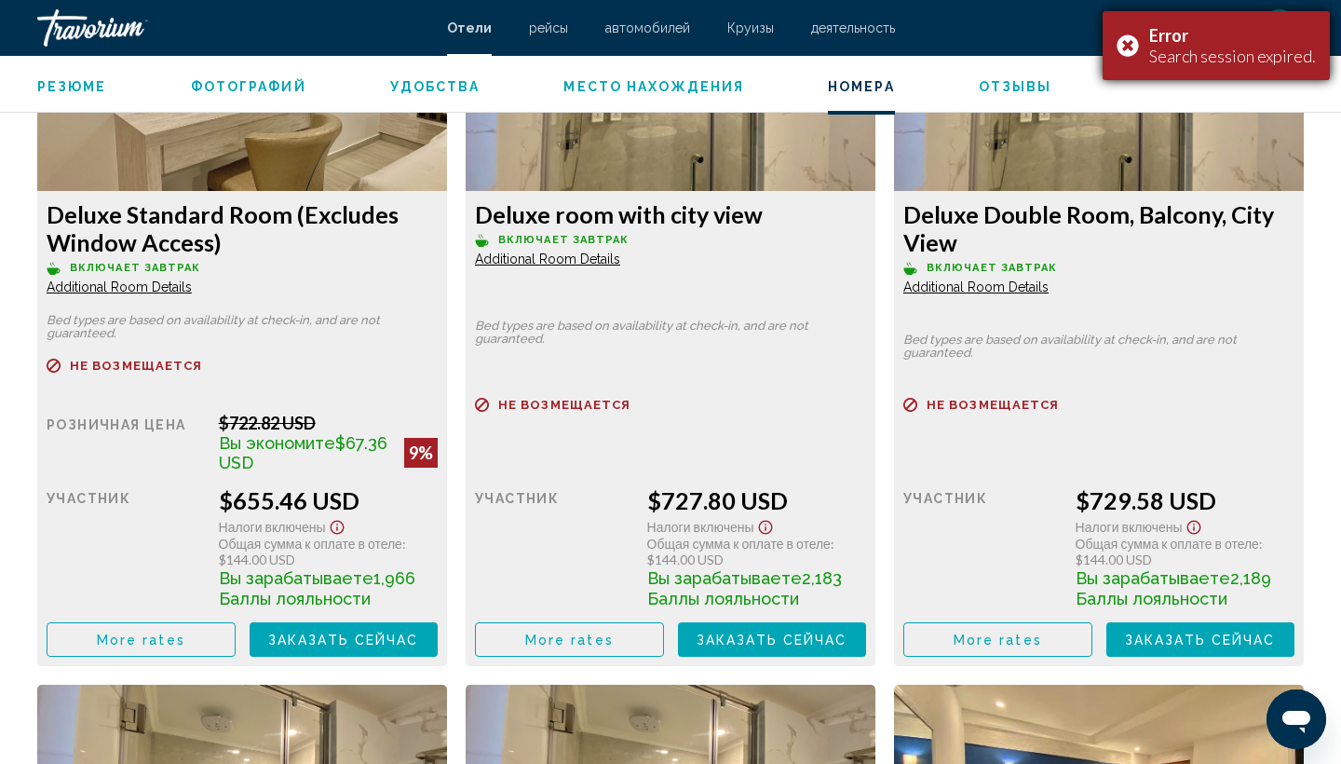
click at [1130, 46] on div "Error Search session expired." at bounding box center [1216, 45] width 227 height 69
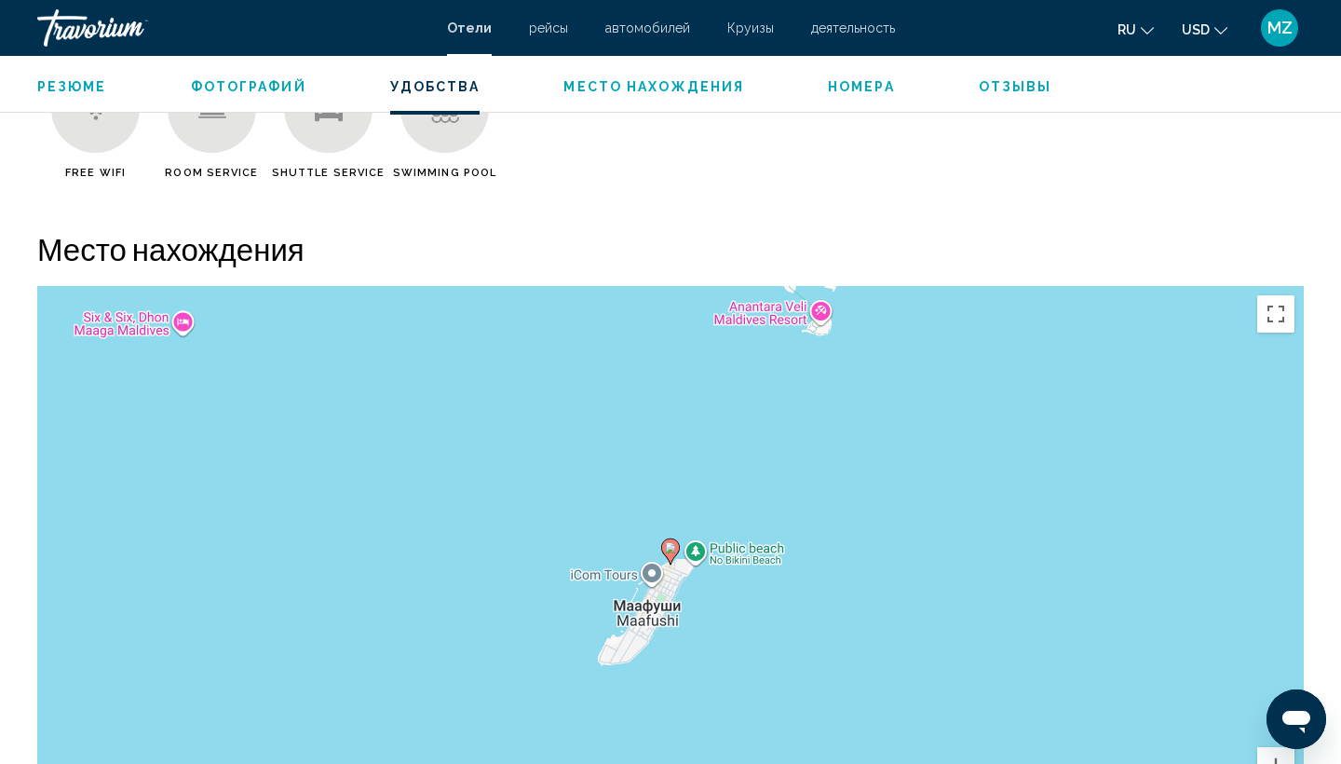
scroll to position [1565, 0]
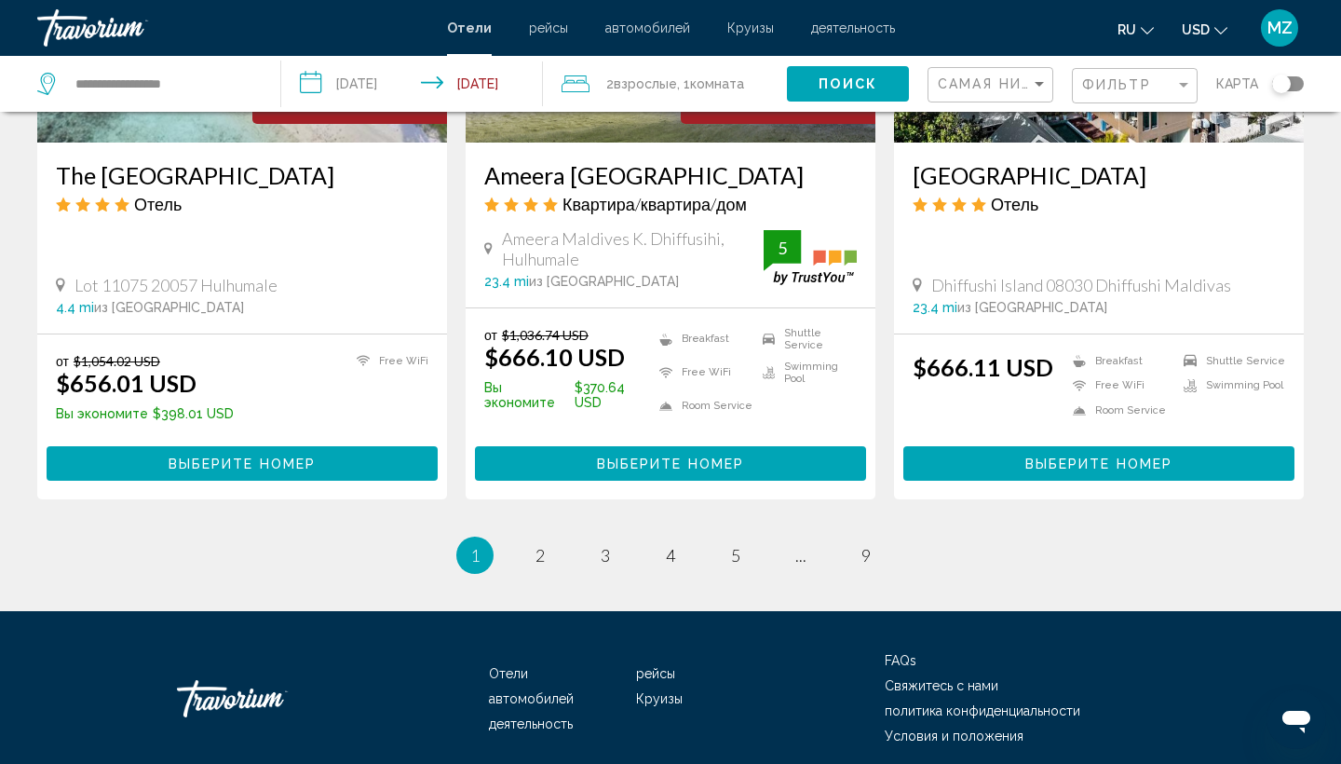
scroll to position [2431, 0]
click at [924, 1] on mat-toolbar "Отели рейсы автомобилей Круизы деятельность Отели рейсы автомобилей Круизы деят…" at bounding box center [670, 28] width 1341 height 56
